Goal: Communication & Community: Answer question/provide support

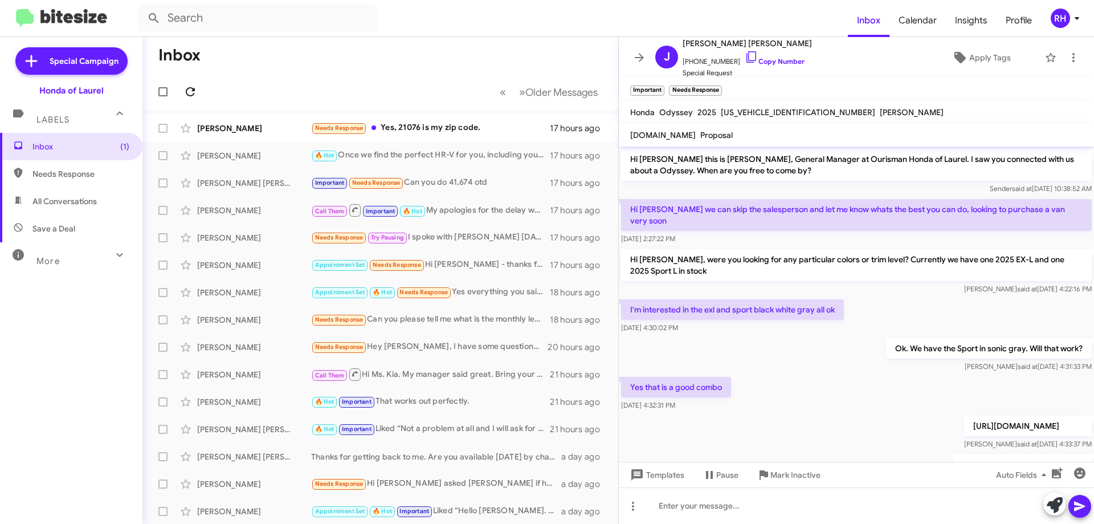
scroll to position [464, 0]
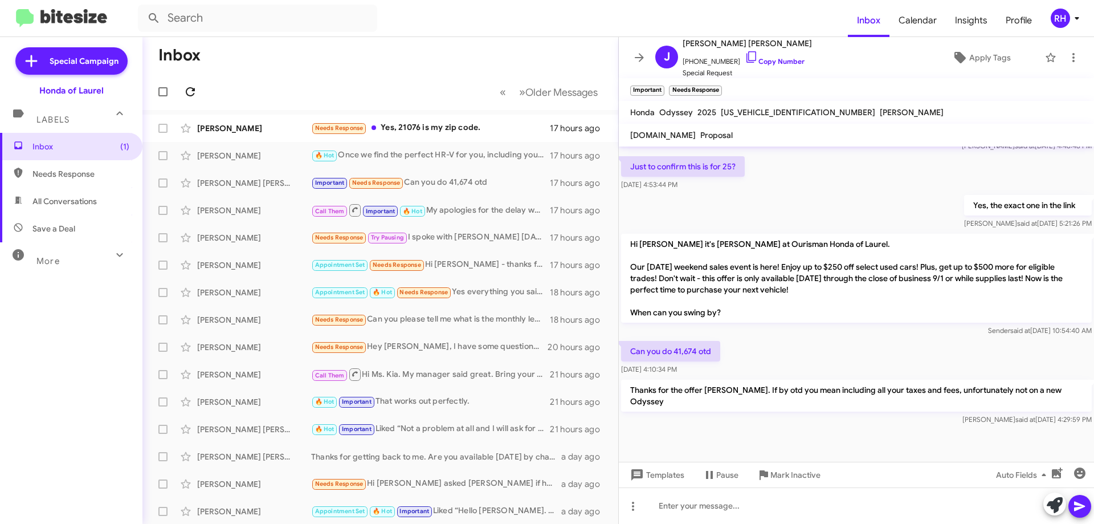
click at [187, 92] on icon at bounding box center [190, 91] width 9 height 9
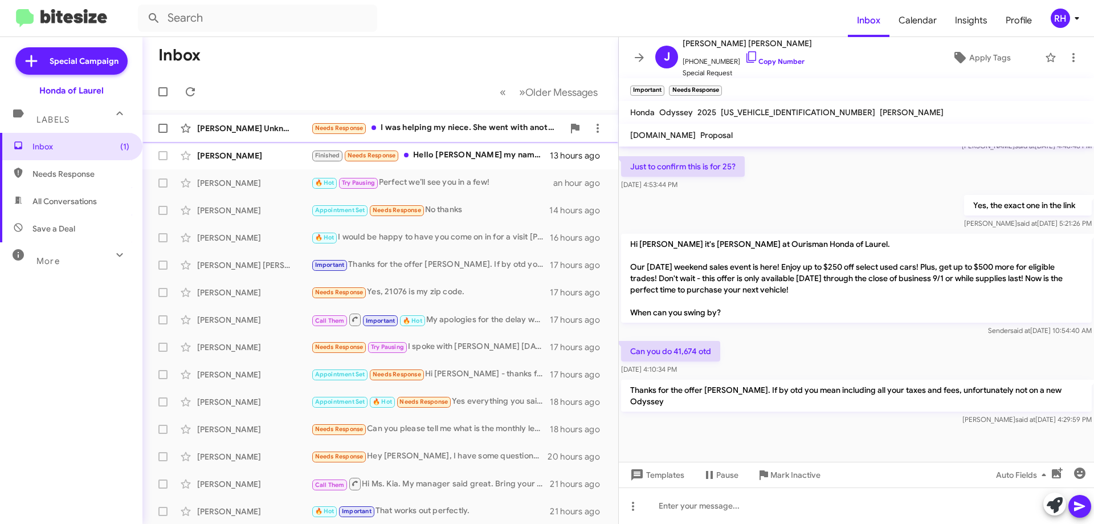
click at [450, 128] on div "Needs Response I was helping my niece. She went with another vehicle." at bounding box center [437, 127] width 252 height 13
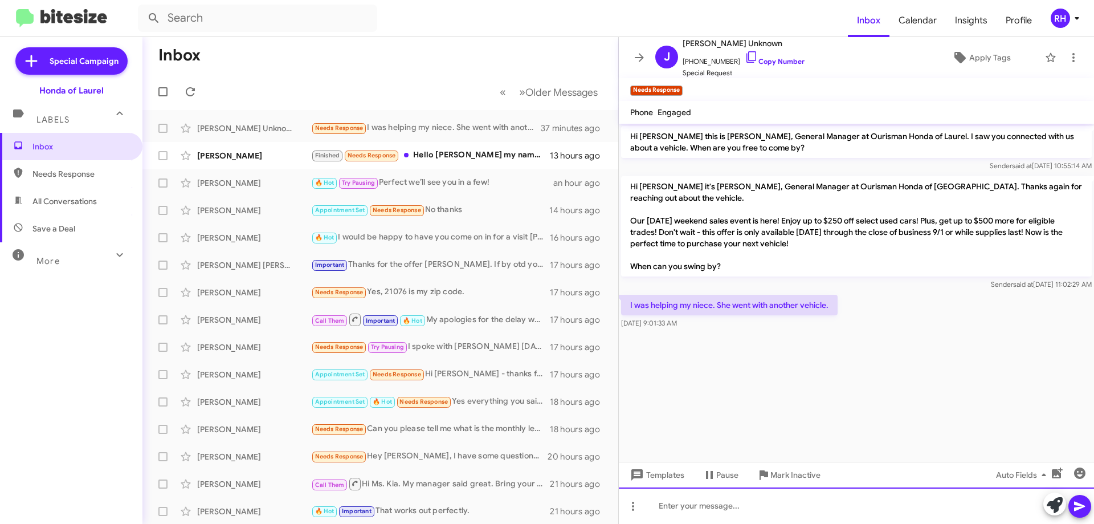
click at [735, 504] on div at bounding box center [856, 505] width 475 height 36
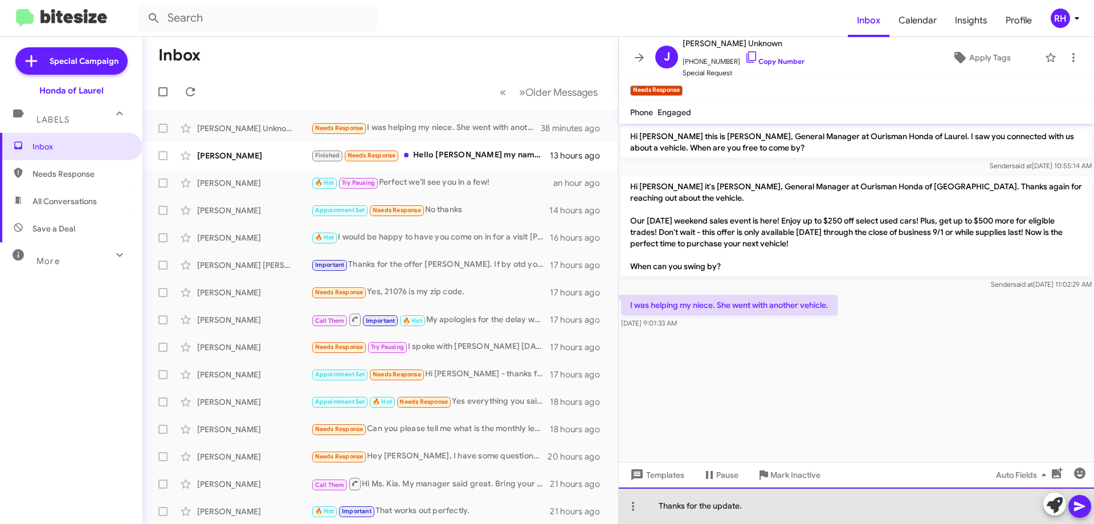
click at [772, 508] on div "Thanks for the update." at bounding box center [856, 505] width 475 height 36
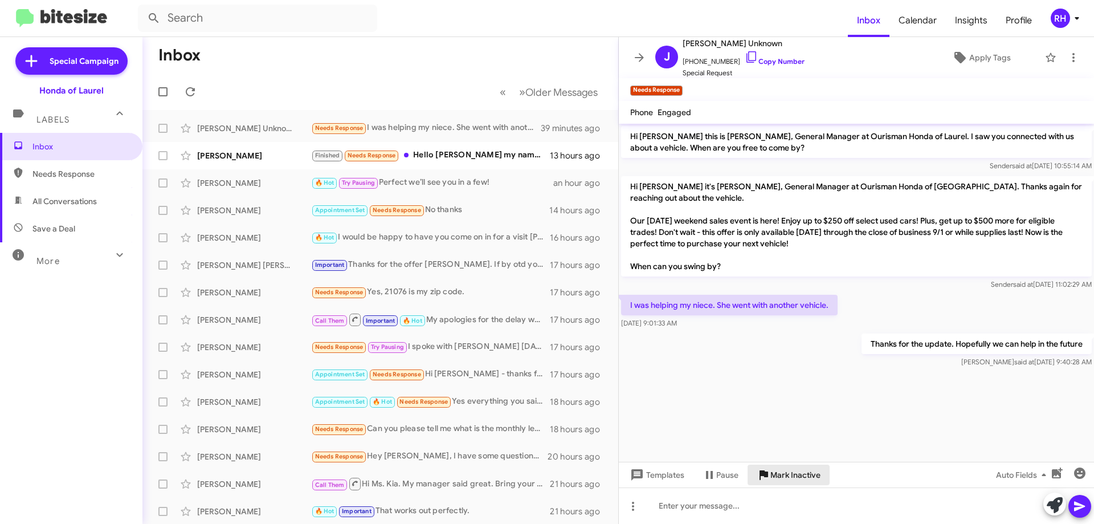
click at [800, 476] on span "Mark Inactive" at bounding box center [795, 474] width 50 height 21
